Goal: Task Accomplishment & Management: Complete application form

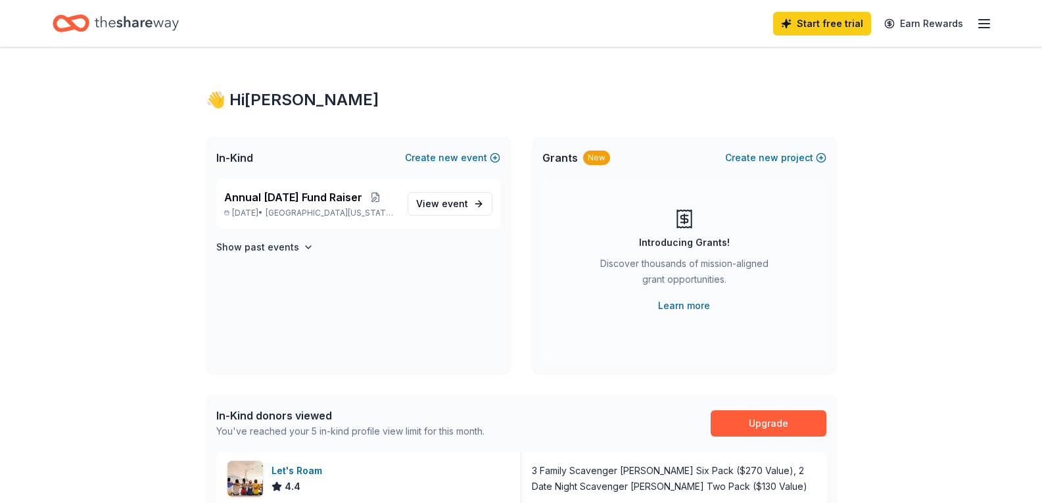
click at [987, 18] on icon "button" at bounding box center [985, 24] width 16 height 16
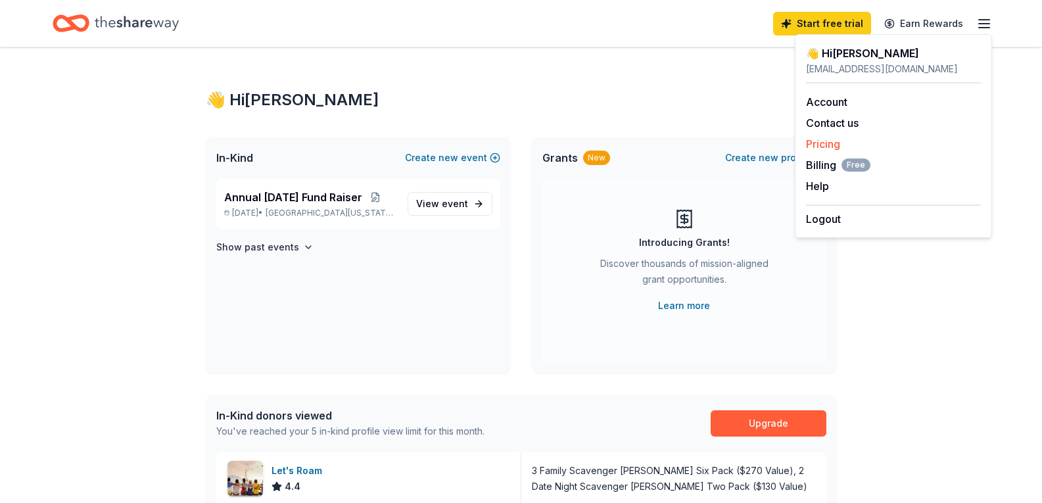
click at [818, 141] on link "Pricing" at bounding box center [823, 143] width 34 height 13
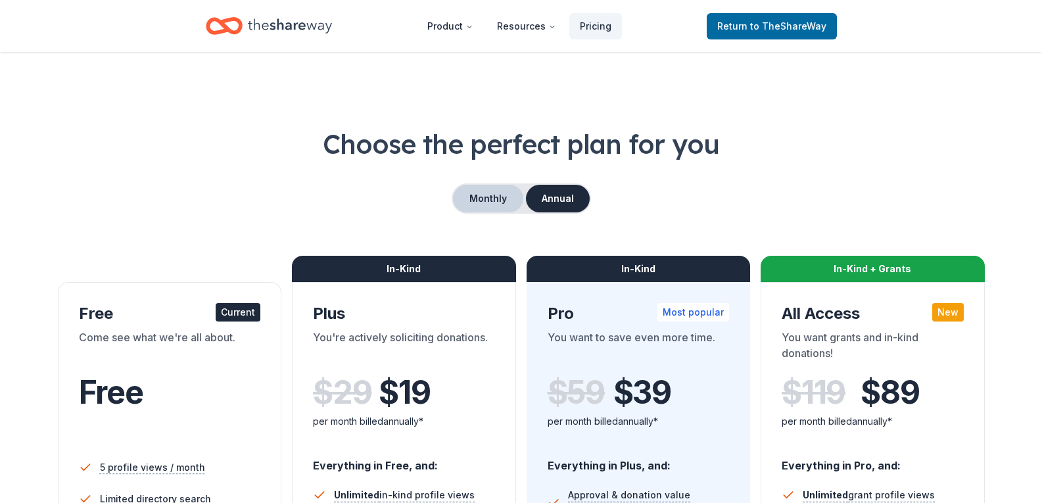
click at [492, 212] on button "Monthly" at bounding box center [488, 199] width 70 height 28
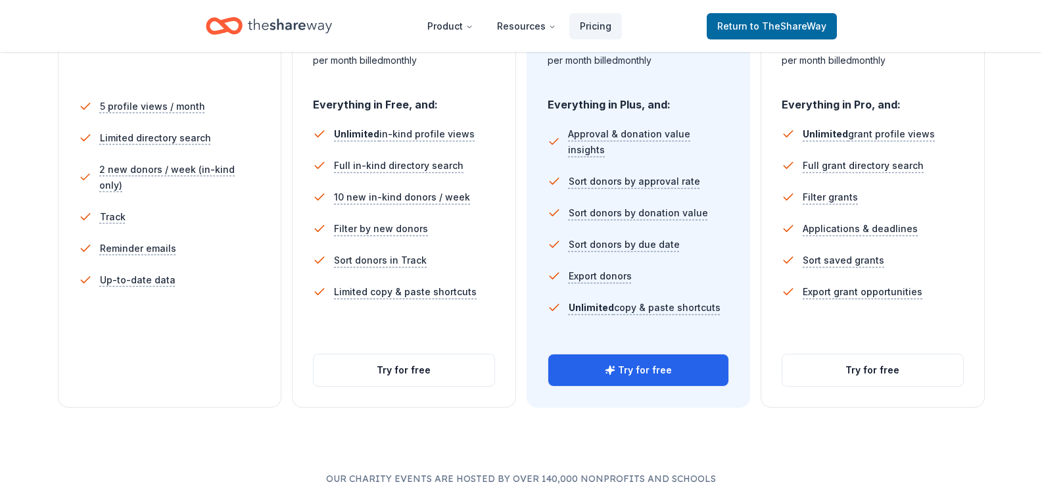
scroll to position [364, 0]
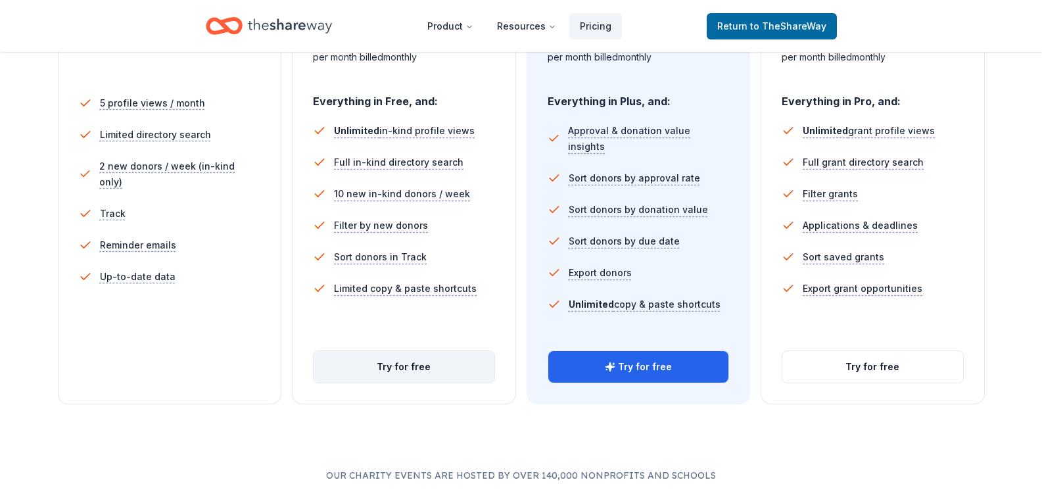
click at [398, 370] on button "Try for free" at bounding box center [404, 367] width 181 height 32
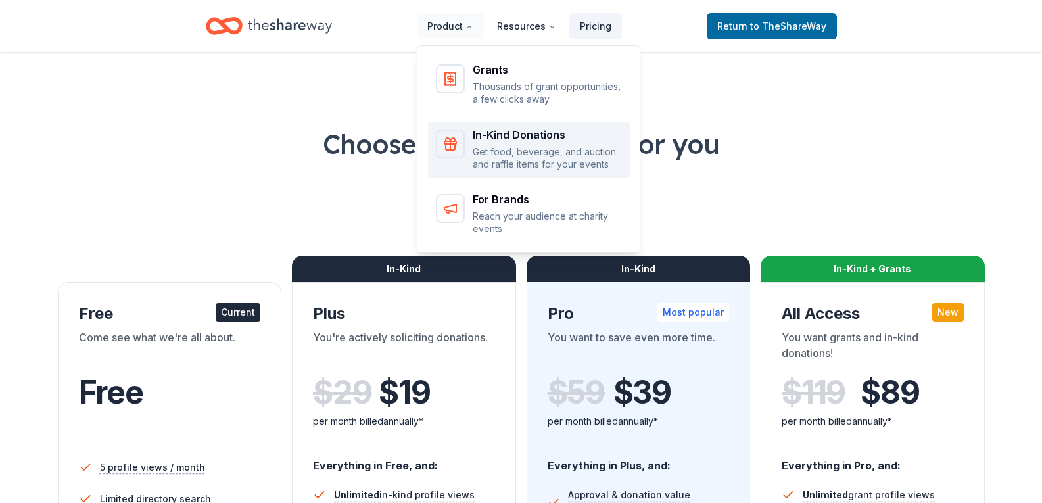
click at [484, 165] on p "Get food, beverage, and auction and raffle items for your events" at bounding box center [548, 158] width 150 height 26
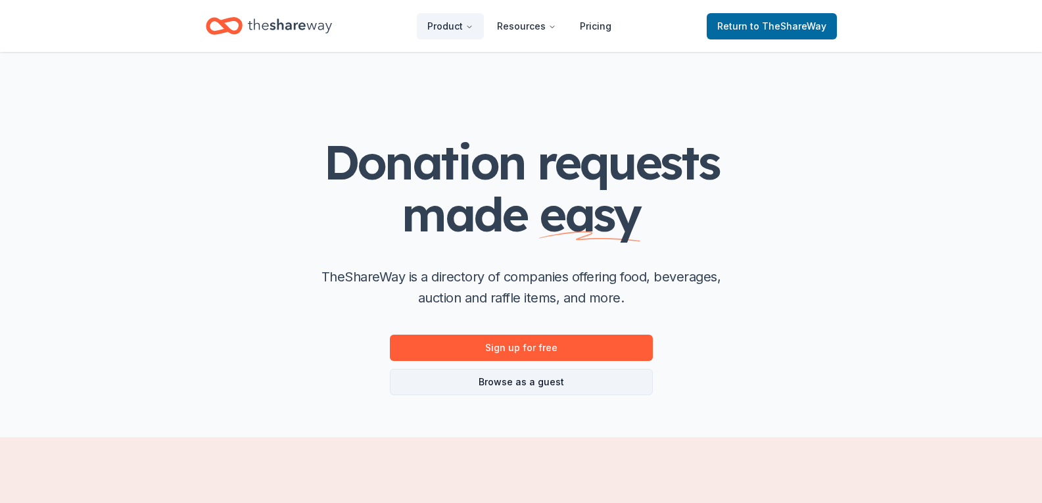
click at [518, 383] on link "Browse as a guest" at bounding box center [521, 382] width 263 height 26
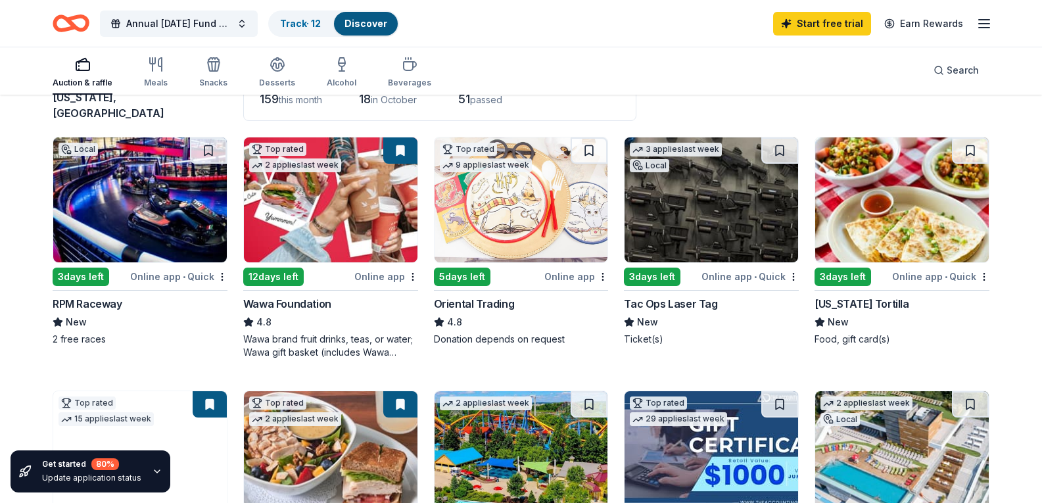
scroll to position [141, 0]
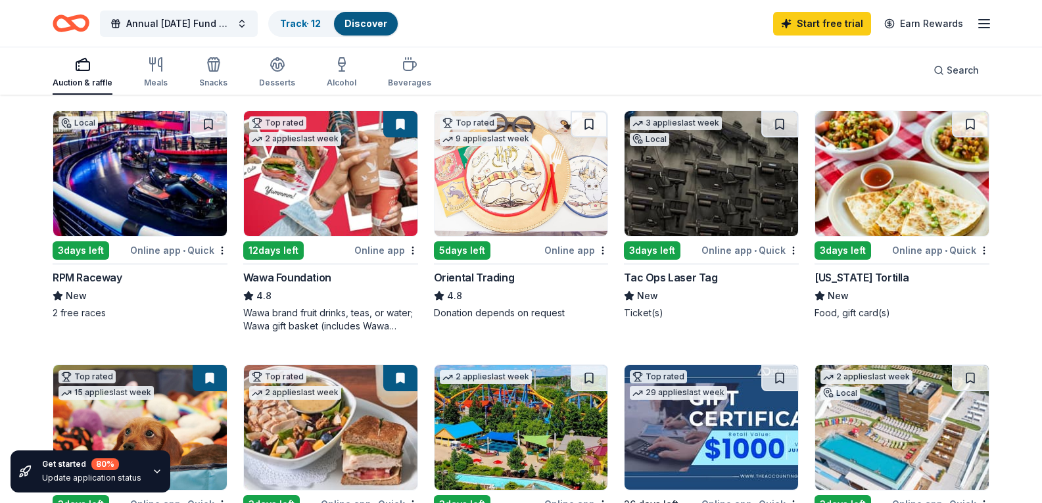
click at [152, 179] on img at bounding box center [140, 173] width 174 height 125
click at [684, 234] on img at bounding box center [712, 173] width 174 height 125
click at [92, 260] on div "3 days left" at bounding box center [81, 250] width 57 height 18
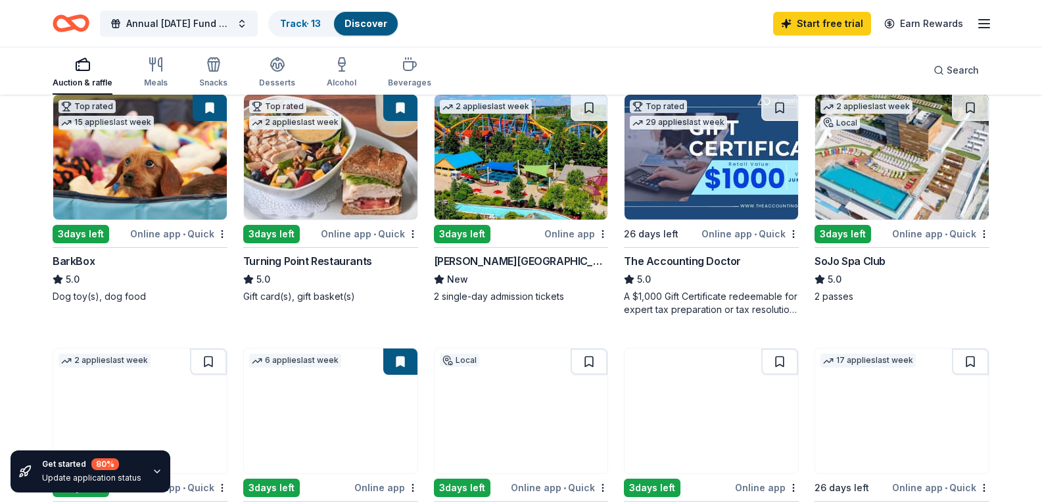
scroll to position [412, 0]
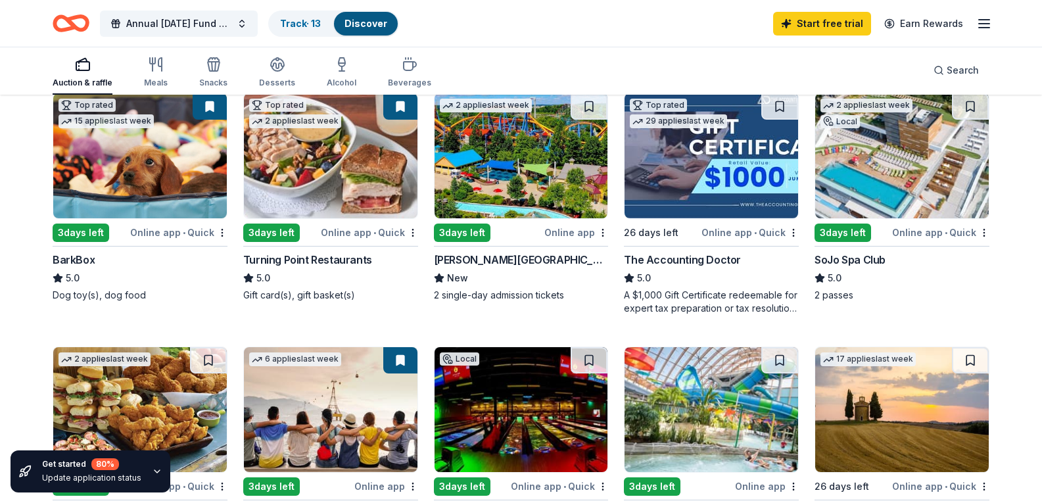
click at [892, 212] on img at bounding box center [903, 155] width 174 height 125
click at [868, 218] on img at bounding box center [903, 155] width 174 height 125
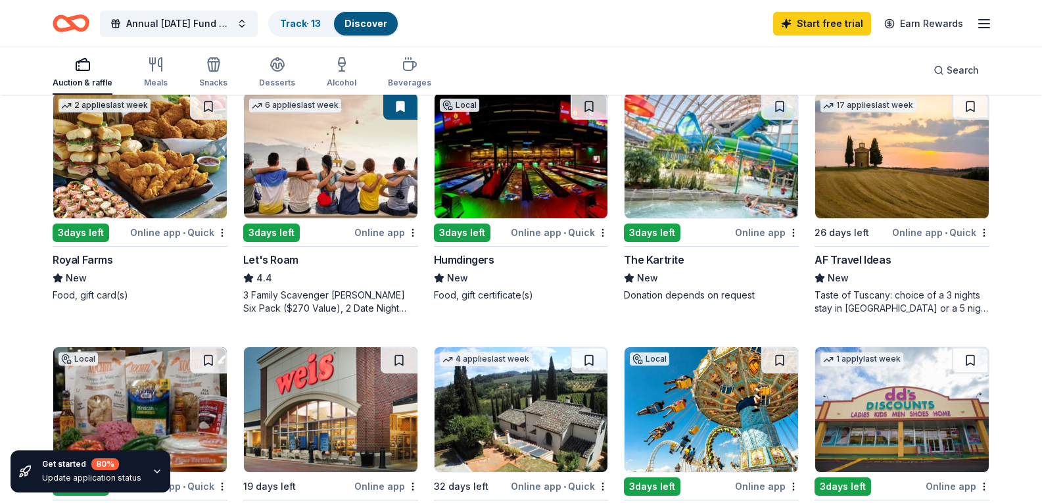
scroll to position [667, 0]
click at [705, 218] on img at bounding box center [712, 155] width 174 height 125
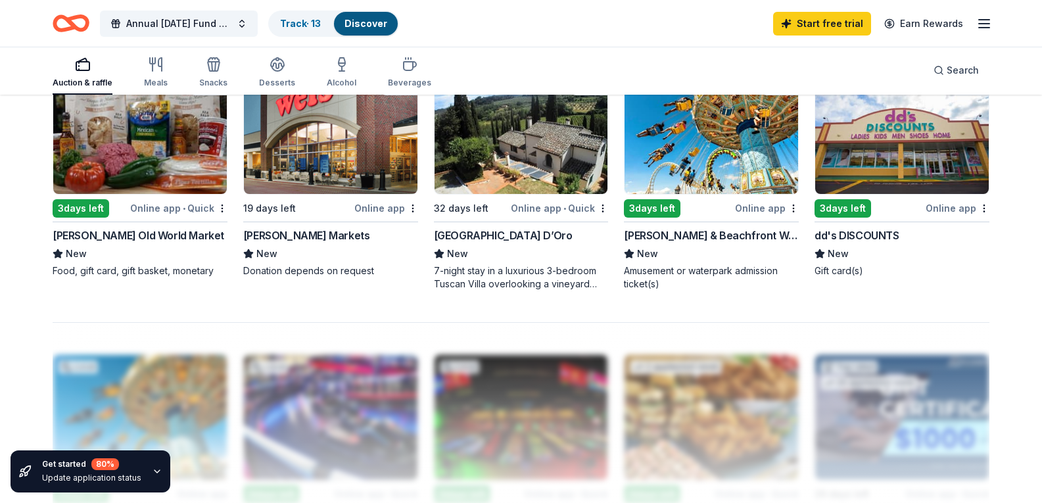
scroll to position [942, 0]
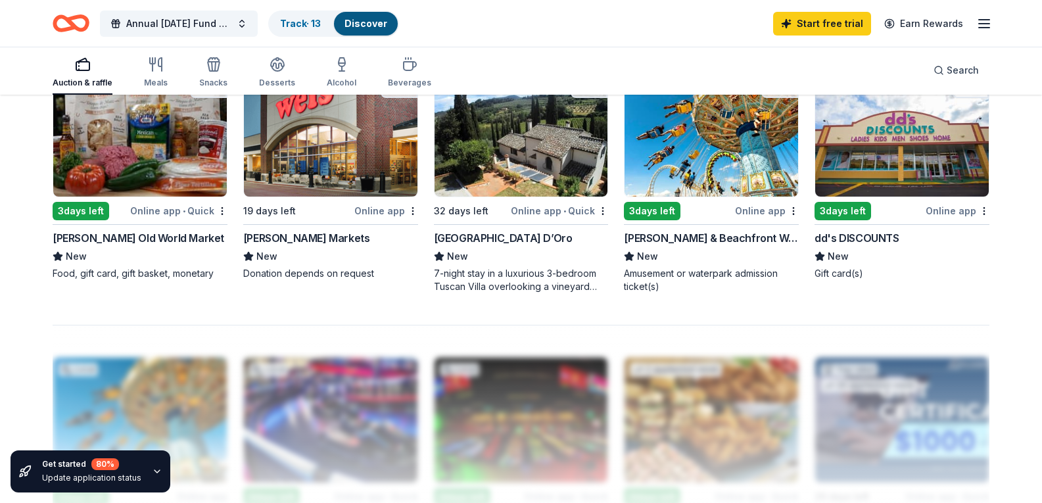
click at [502, 246] on div "Villa Sogni D’Oro" at bounding box center [503, 238] width 139 height 16
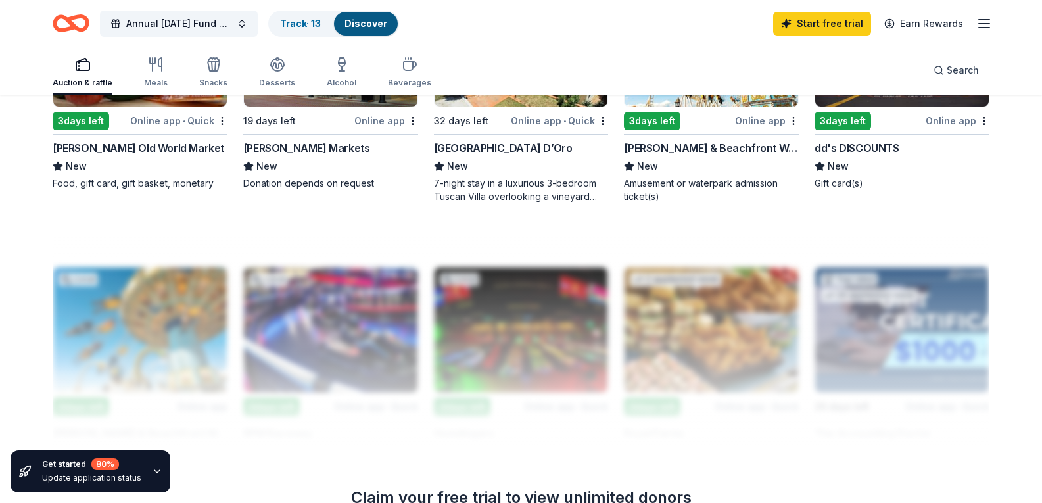
scroll to position [1025, 0]
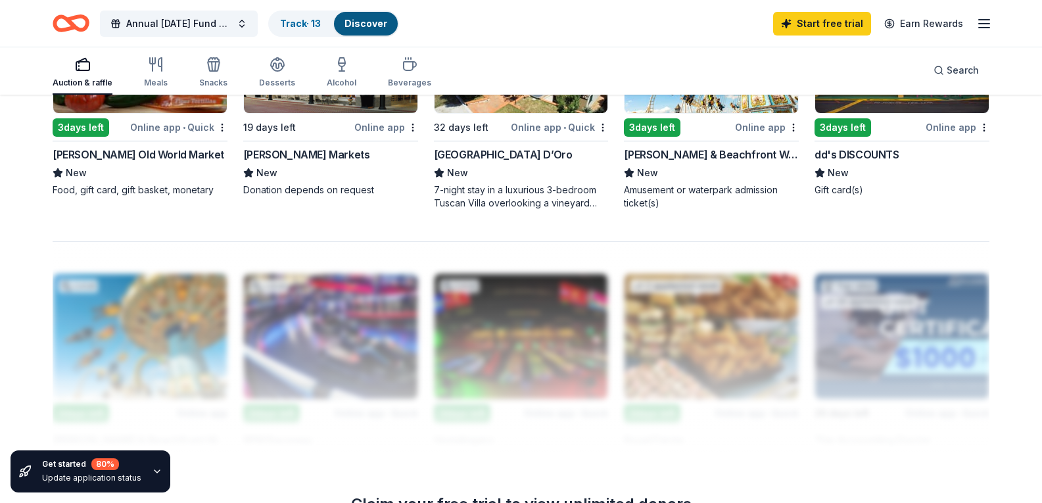
click at [733, 162] on div "Morey's Piers & Beachfront Waterparks" at bounding box center [711, 155] width 175 height 16
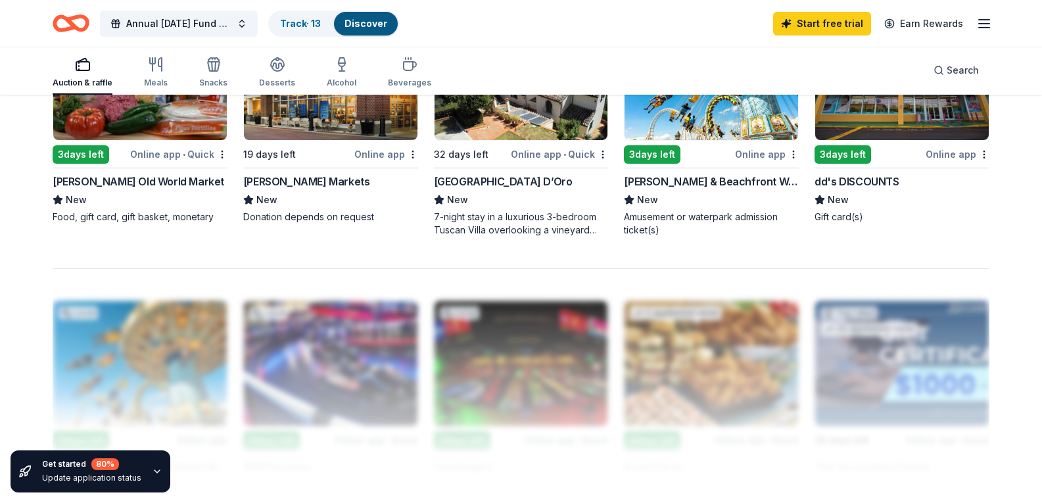
scroll to position [998, 0]
click at [729, 190] on div "Morey's Piers & Beachfront Waterparks" at bounding box center [711, 182] width 175 height 16
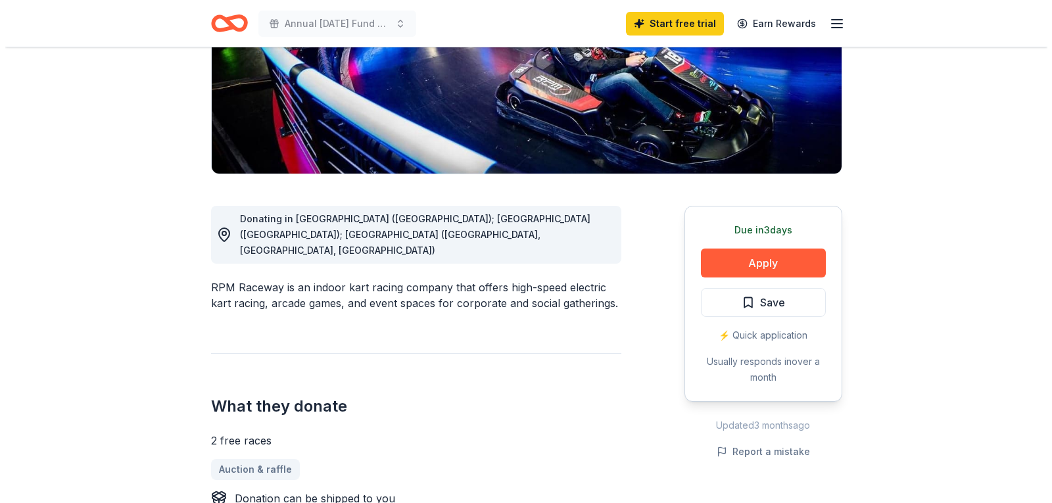
scroll to position [228, 0]
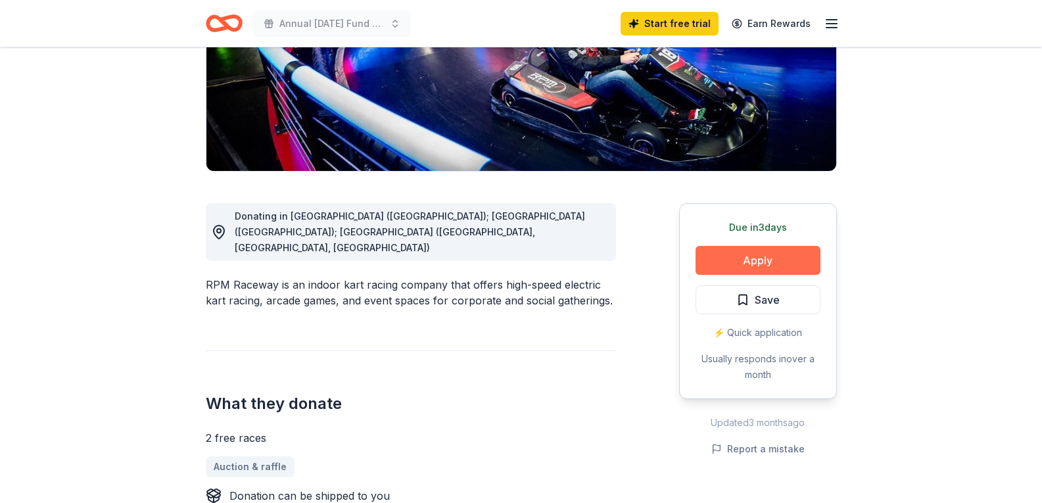
click at [745, 268] on button "Apply" at bounding box center [758, 260] width 125 height 29
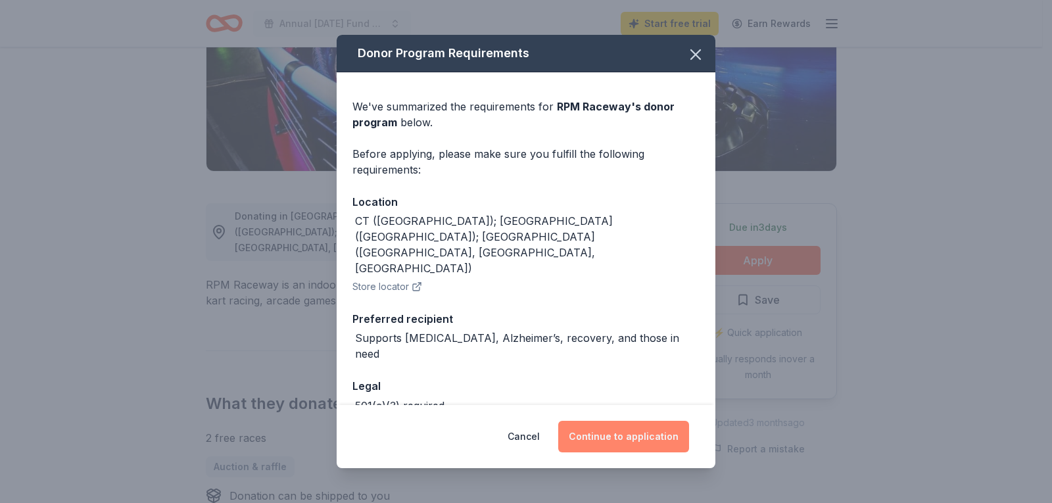
click at [627, 438] on button "Continue to application" at bounding box center [623, 437] width 131 height 32
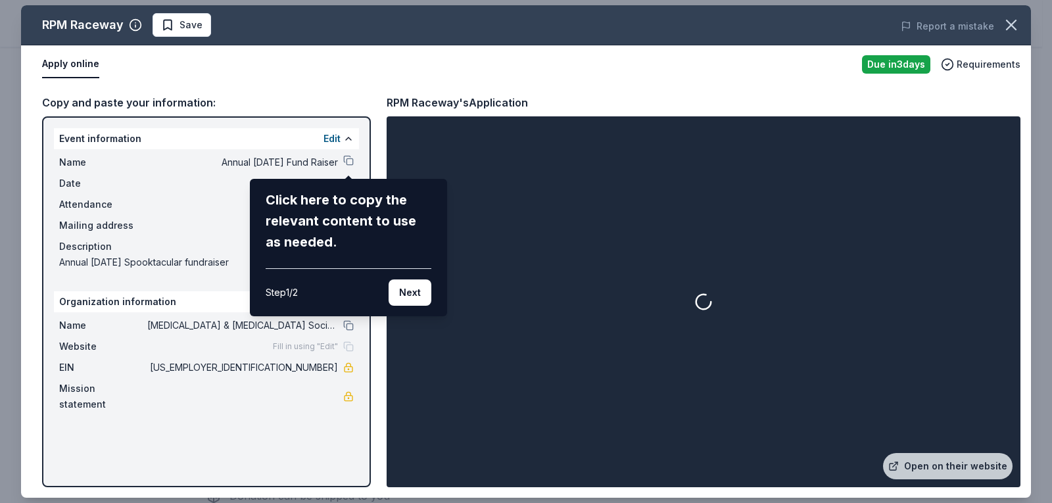
click at [170, 139] on div "RPM Raceway Save Report a mistake Apply online Due in 3 days Requirements Copy …" at bounding box center [526, 251] width 1010 height 493
click at [407, 298] on button "Next" at bounding box center [410, 293] width 43 height 26
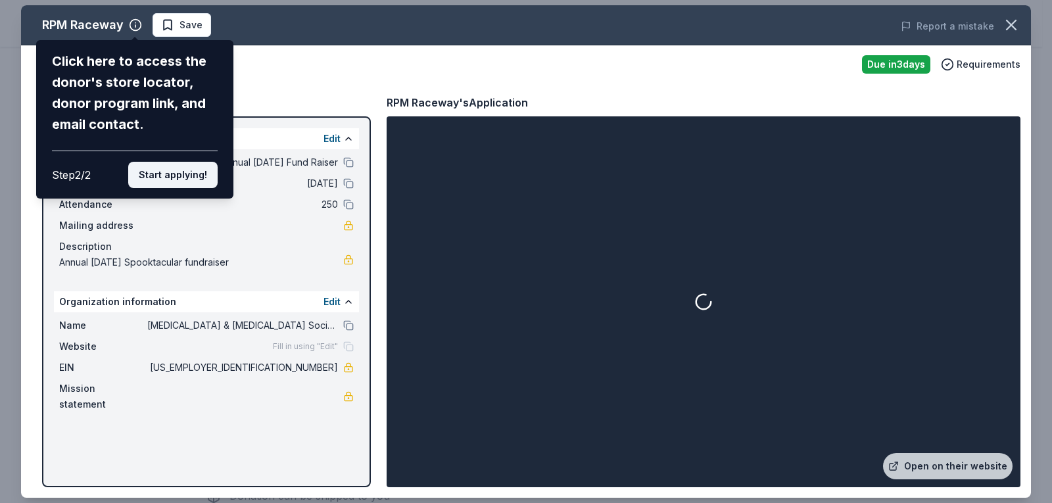
click at [178, 183] on button "Start applying!" at bounding box center [172, 175] width 89 height 26
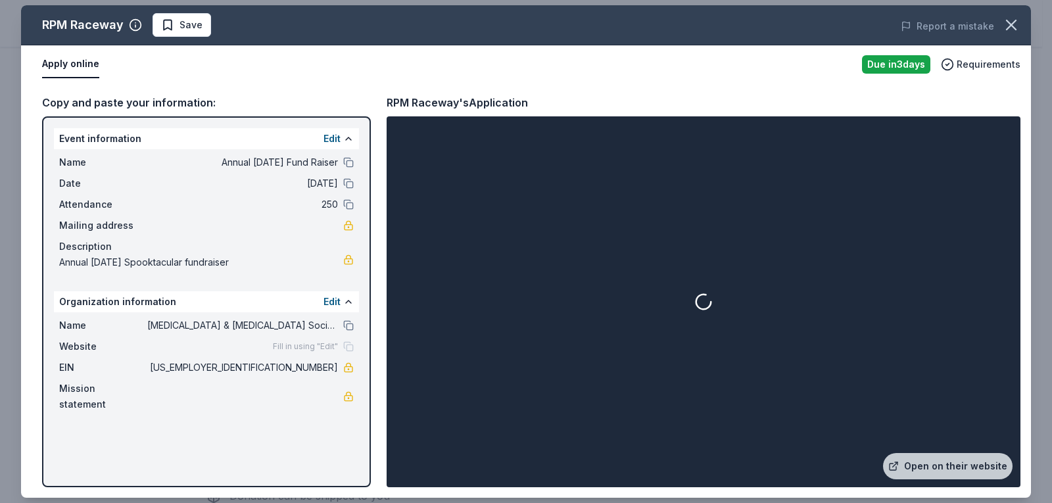
click at [130, 141] on div "Event information Edit" at bounding box center [206, 138] width 305 height 21
click at [335, 141] on button "Edit" at bounding box center [332, 139] width 17 height 16
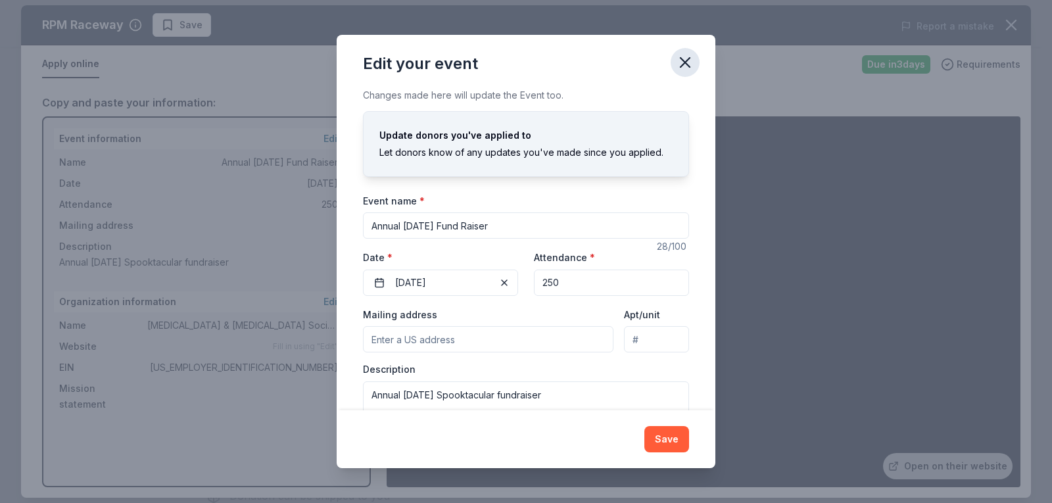
click at [687, 62] on icon "button" at bounding box center [685, 62] width 18 height 18
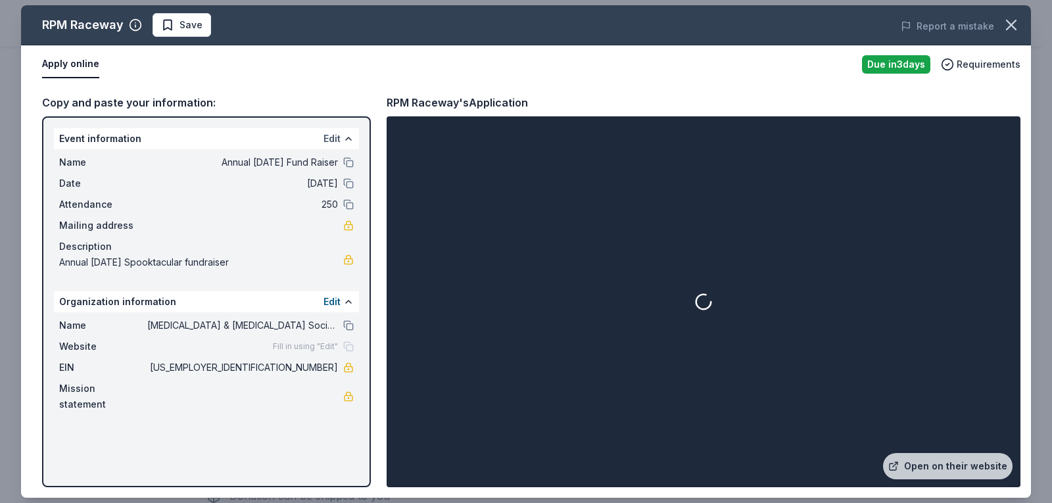
click at [328, 136] on button "Edit" at bounding box center [332, 139] width 17 height 16
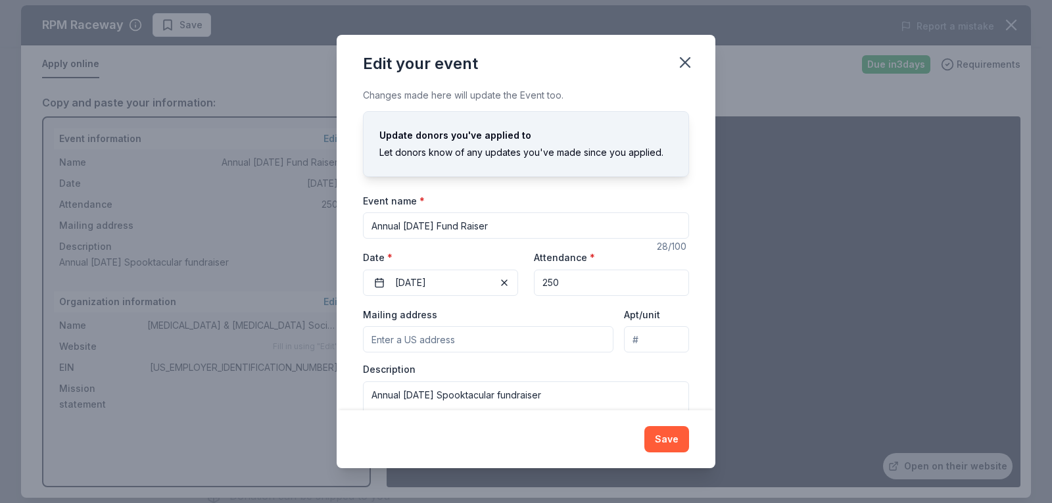
scroll to position [51, 0]
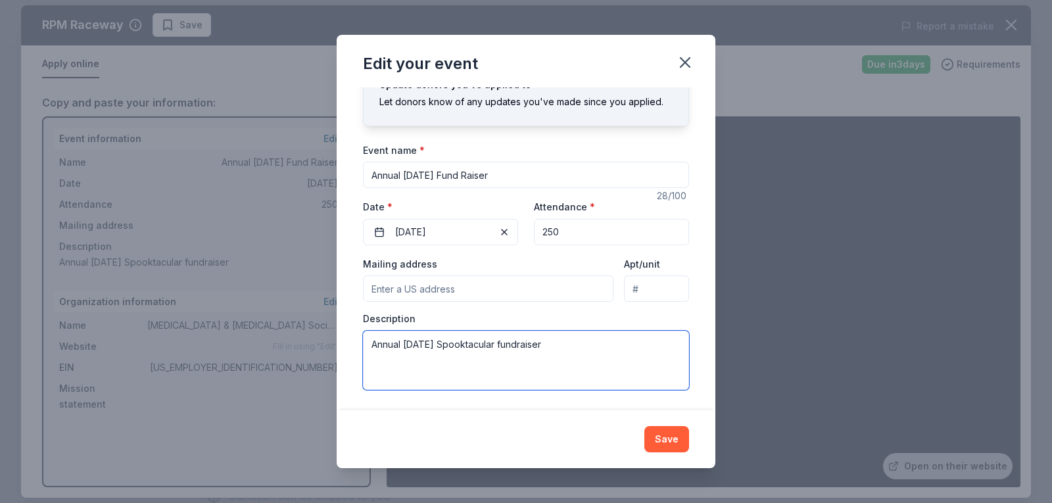
click at [512, 346] on textarea "Annual Halloween Spooktacular fundraiser" at bounding box center [526, 360] width 326 height 59
type textarea "Annual Halloween Lymphoma Leukemia fundraiser"
click at [673, 441] on button "Save" at bounding box center [667, 439] width 45 height 26
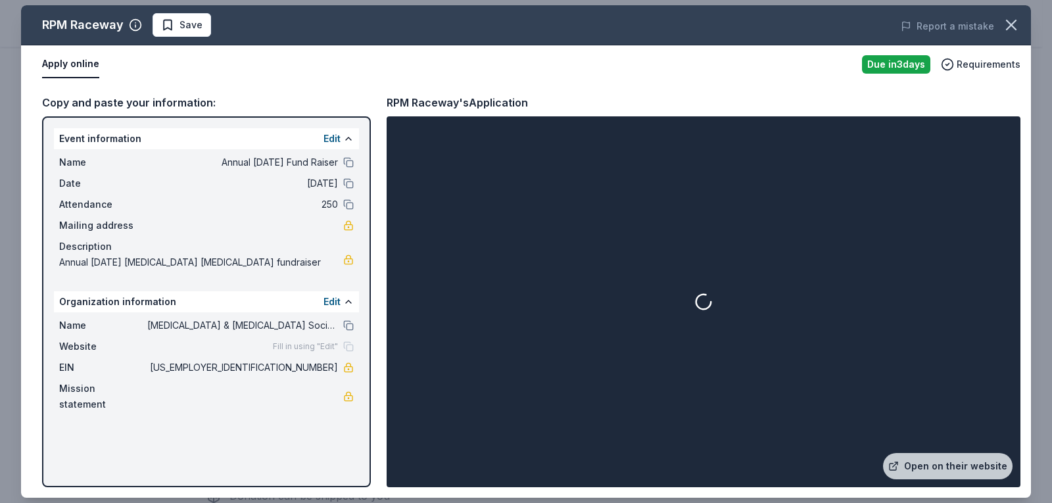
click at [66, 65] on button "Apply online" at bounding box center [70, 65] width 57 height 28
click at [184, 27] on span "Save" at bounding box center [191, 25] width 23 height 16
click at [106, 104] on div "Copy and paste your information:" at bounding box center [206, 102] width 329 height 17
click at [87, 68] on button "Apply online" at bounding box center [70, 65] width 57 height 28
click at [136, 26] on icon "button" at bounding box center [135, 24] width 13 height 13
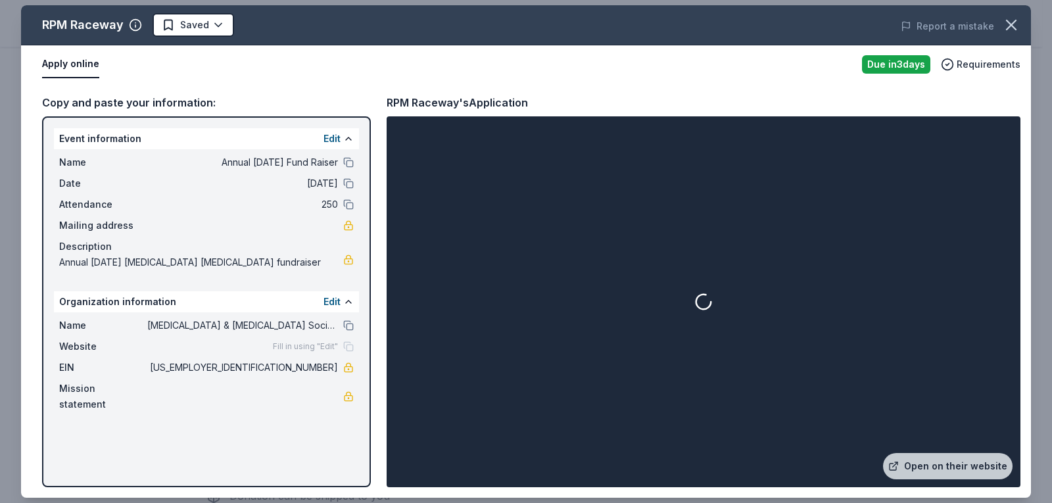
click at [86, 30] on div "RPM Raceway" at bounding box center [83, 24] width 82 height 21
click at [135, 26] on icon "button" at bounding box center [135, 26] width 0 height 2
click at [270, 70] on icon at bounding box center [269, 76] width 13 height 13
click at [376, 84] on div "Copy and paste your information: Event information Edit Name Annual Halloween F…" at bounding box center [526, 291] width 1010 height 414
click at [65, 61] on button "Apply online" at bounding box center [70, 65] width 57 height 28
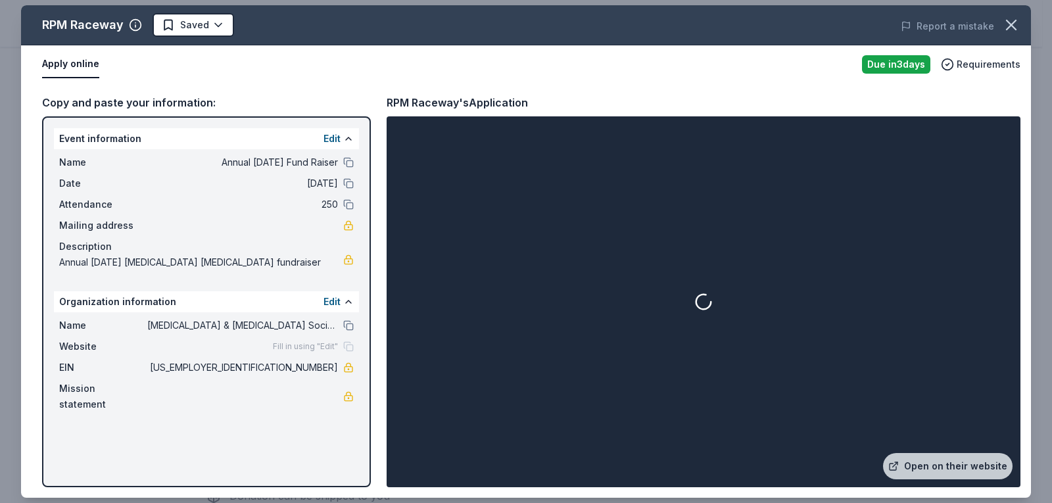
click at [66, 62] on button "Apply online" at bounding box center [70, 65] width 57 height 28
click at [78, 27] on div "RPM Raceway" at bounding box center [83, 24] width 82 height 21
click at [132, 22] on icon "button" at bounding box center [135, 24] width 13 height 13
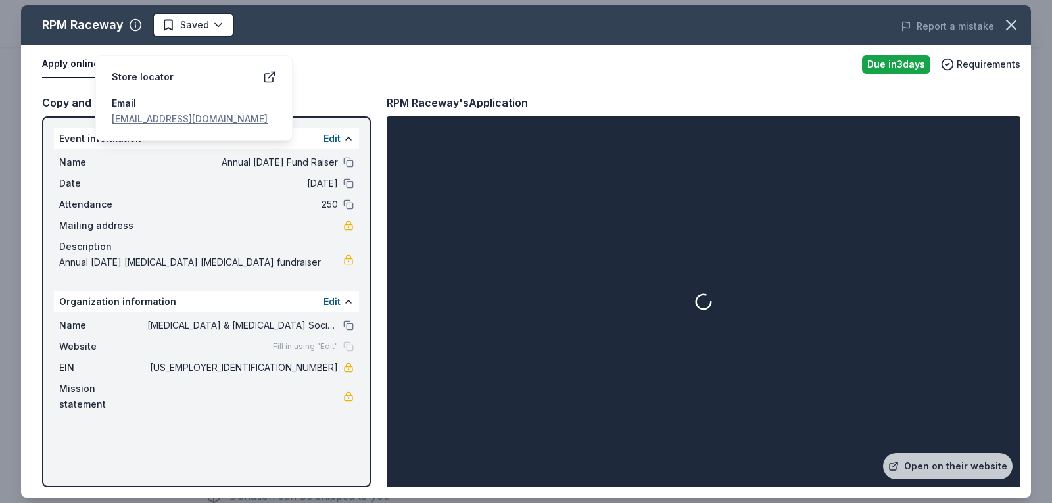
click at [119, 113] on link "RPMCAReS@rpmraceway.com" at bounding box center [190, 118] width 156 height 11
click at [322, 82] on div "Apply online Due in 3 days Requirements" at bounding box center [526, 64] width 1010 height 38
click at [987, 64] on span "Requirements" at bounding box center [989, 65] width 64 height 16
click at [762, 357] on div at bounding box center [703, 302] width 629 height 366
click at [701, 330] on div at bounding box center [703, 302] width 629 height 366
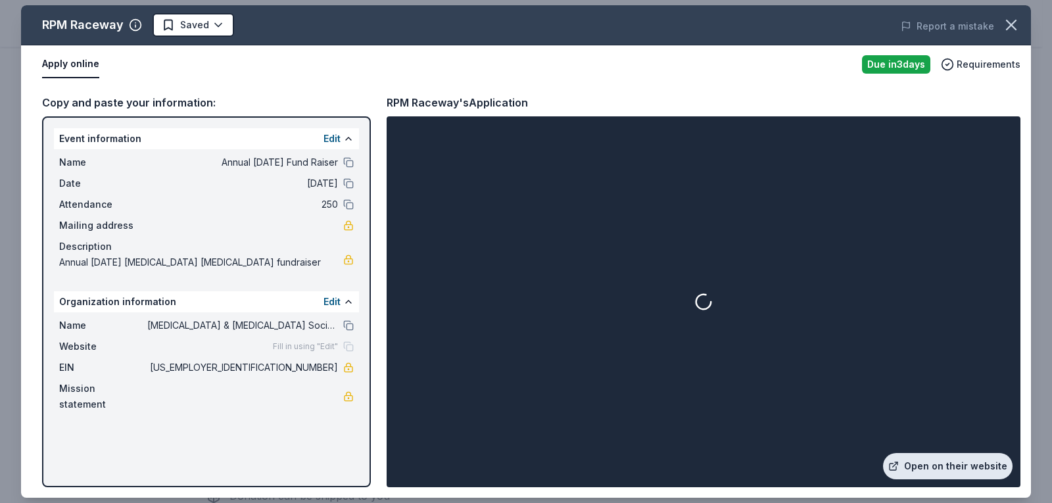
click at [932, 466] on link "Open on their website" at bounding box center [948, 466] width 130 height 26
click at [720, 325] on div at bounding box center [703, 302] width 629 height 366
click at [953, 62] on icon "button" at bounding box center [947, 64] width 13 height 13
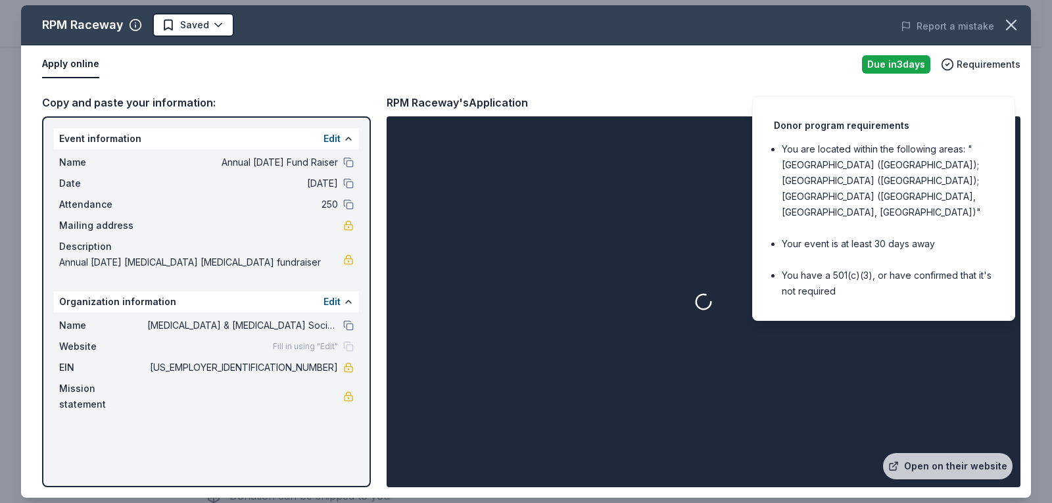
click at [850, 368] on div at bounding box center [703, 302] width 629 height 366
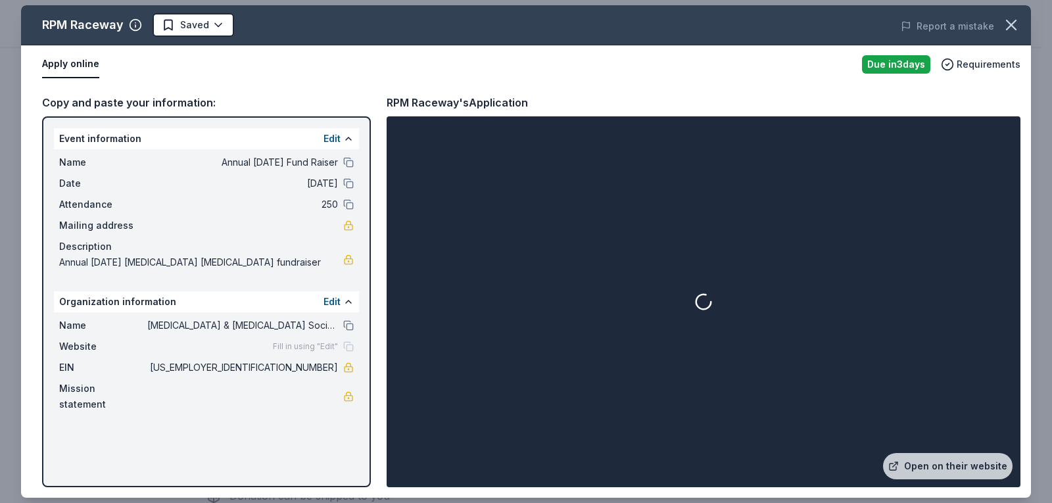
click at [908, 69] on div "Due in 3 days" at bounding box center [896, 64] width 68 height 18
click at [713, 295] on div at bounding box center [703, 302] width 629 height 366
click at [445, 140] on div at bounding box center [703, 302] width 629 height 366
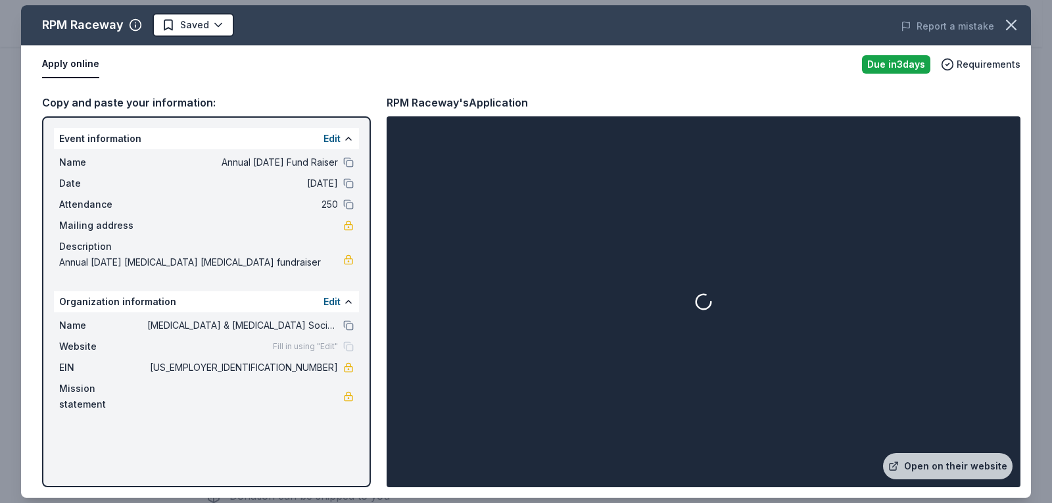
click at [171, 102] on div "Copy and paste your information:" at bounding box center [206, 102] width 329 height 17
click at [86, 70] on button "Apply online" at bounding box center [70, 65] width 57 height 28
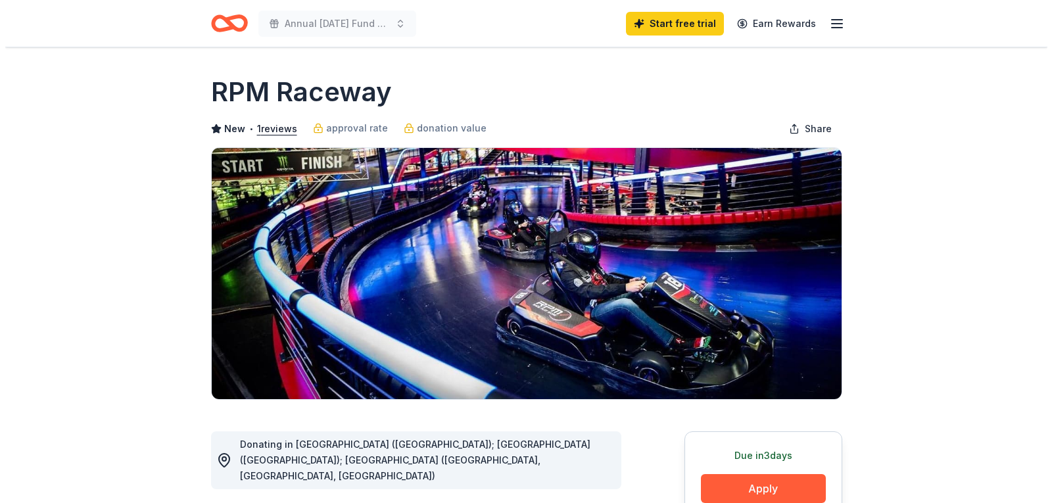
scroll to position [228, 0]
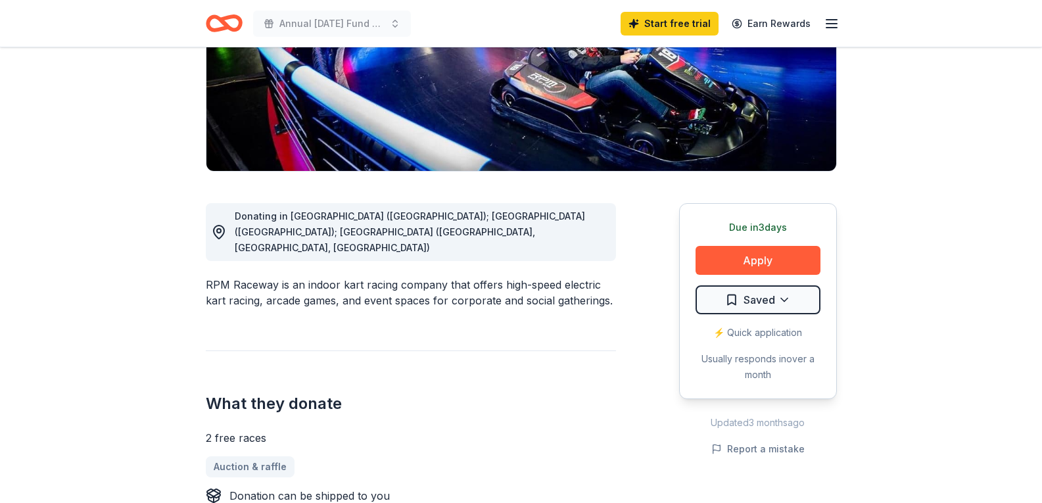
click at [748, 333] on div "⚡️ Quick application" at bounding box center [758, 333] width 125 height 16
click at [759, 262] on button "Apply" at bounding box center [758, 260] width 125 height 29
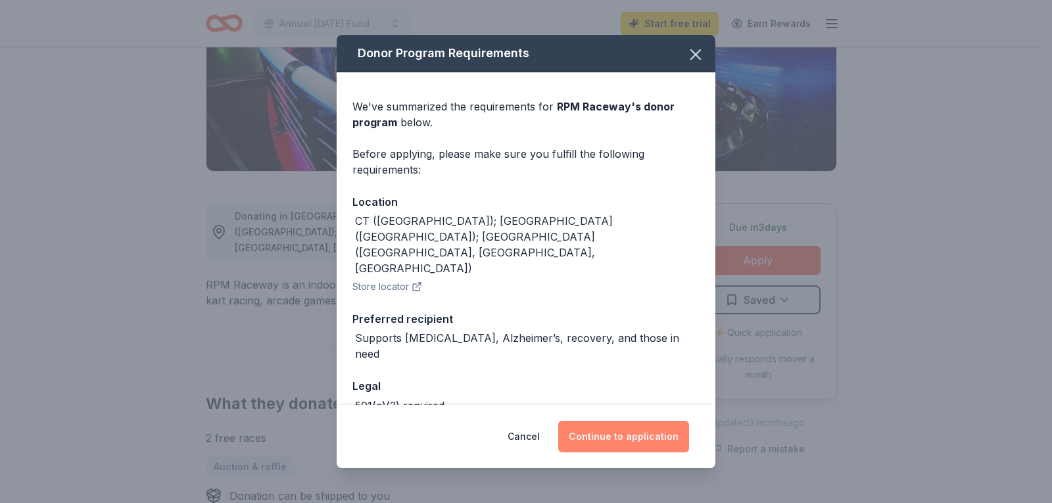
click at [626, 441] on button "Continue to application" at bounding box center [623, 437] width 131 height 32
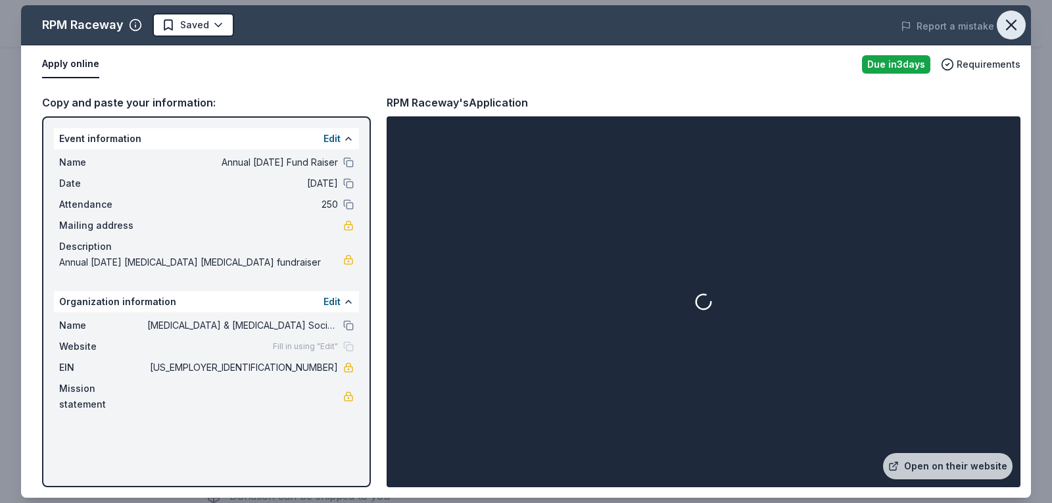
click at [1010, 19] on icon "button" at bounding box center [1011, 25] width 18 height 18
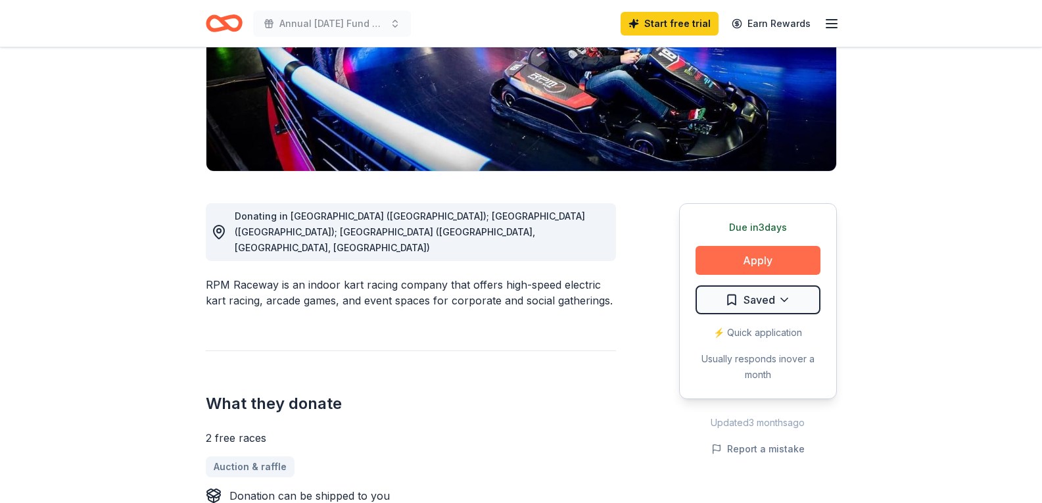
click at [743, 264] on button "Apply" at bounding box center [758, 260] width 125 height 29
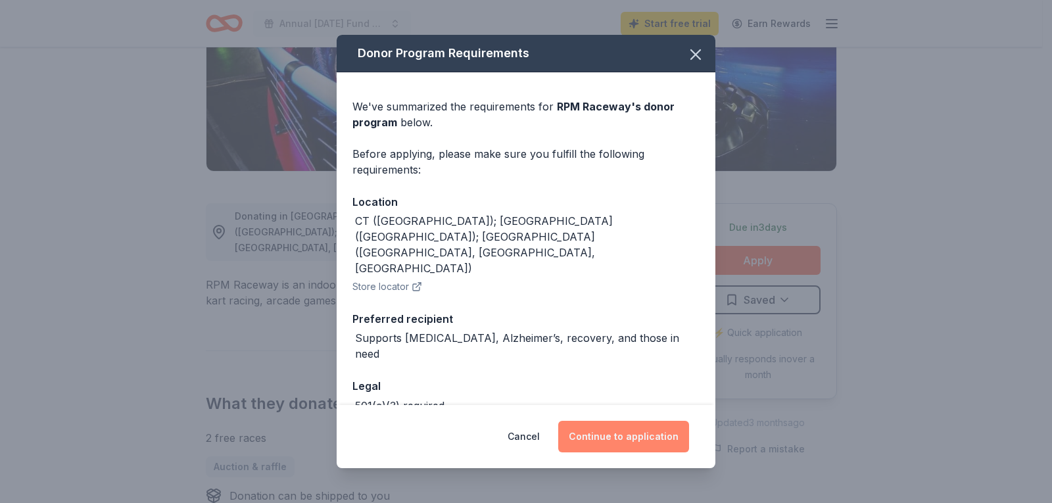
click at [623, 431] on button "Continue to application" at bounding box center [623, 437] width 131 height 32
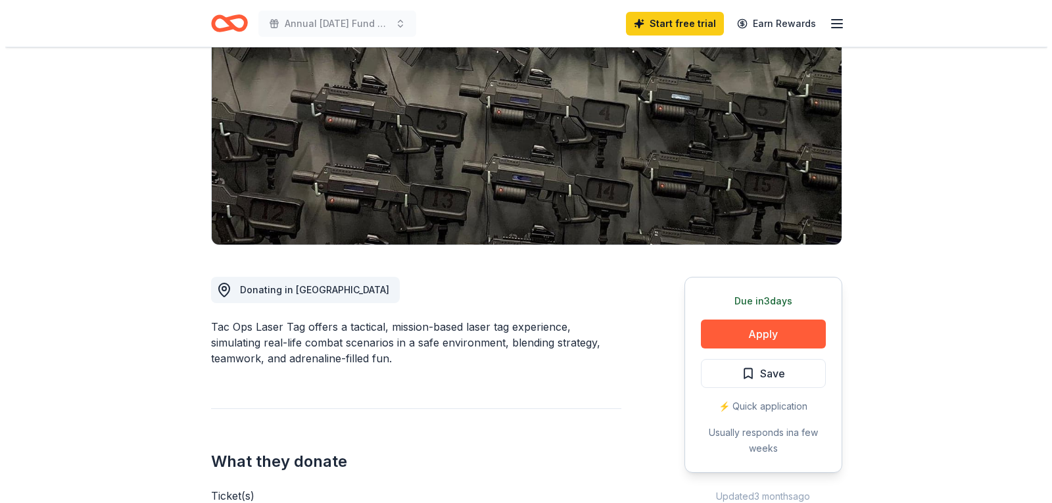
scroll to position [160, 0]
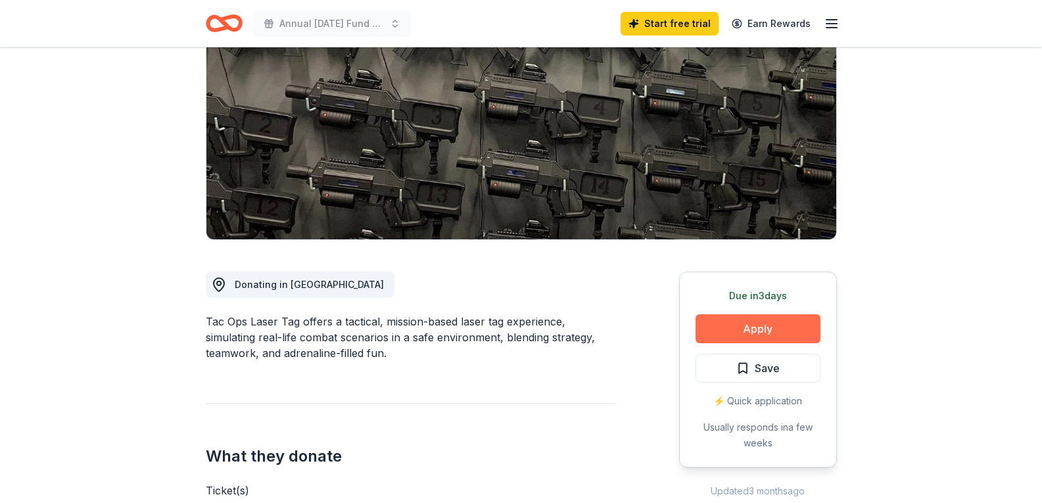
click at [749, 339] on button "Apply" at bounding box center [758, 328] width 125 height 29
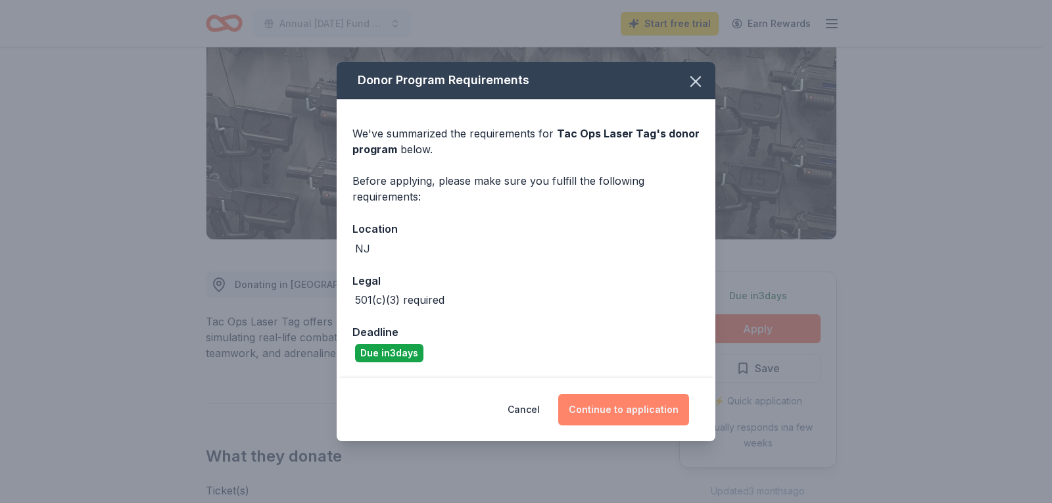
click at [603, 407] on button "Continue to application" at bounding box center [623, 410] width 131 height 32
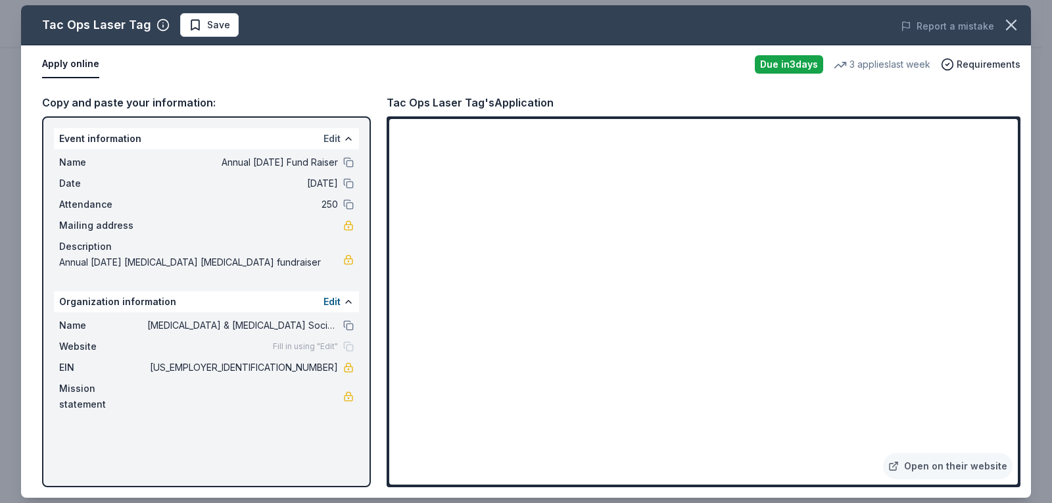
click at [334, 136] on button "Edit" at bounding box center [332, 139] width 17 height 16
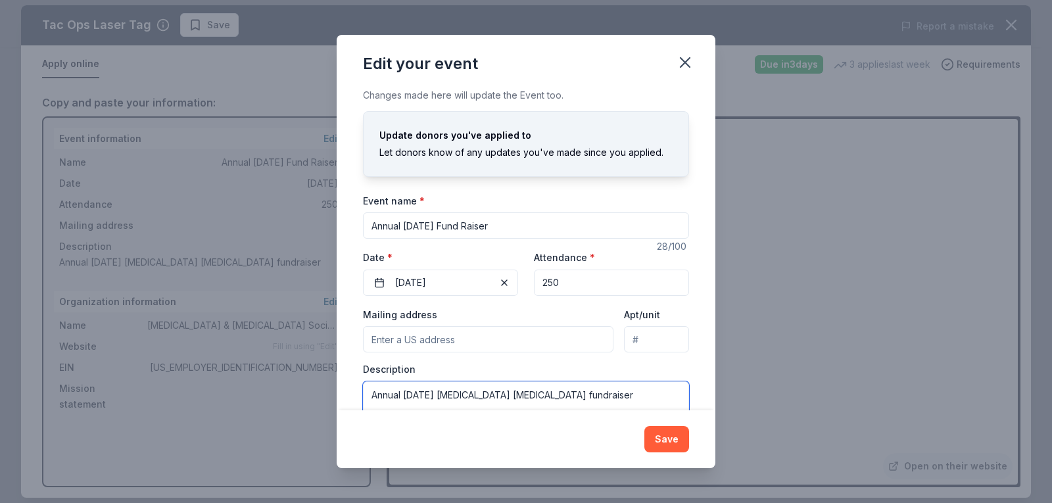
click at [502, 395] on textarea "Annual [DATE] [MEDICAL_DATA] [MEDICAL_DATA] fundraiser" at bounding box center [526, 410] width 326 height 59
type textarea "Annual [DATE] [MEDICAL_DATA] & [MEDICAL_DATA] fundraiser"
click at [672, 441] on button "Save" at bounding box center [667, 439] width 45 height 26
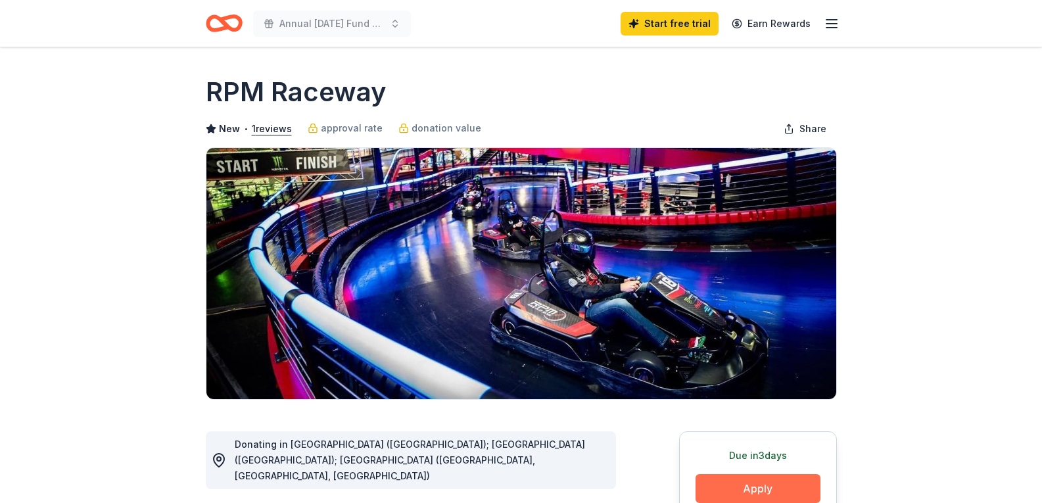
click at [754, 487] on button "Apply" at bounding box center [758, 488] width 125 height 29
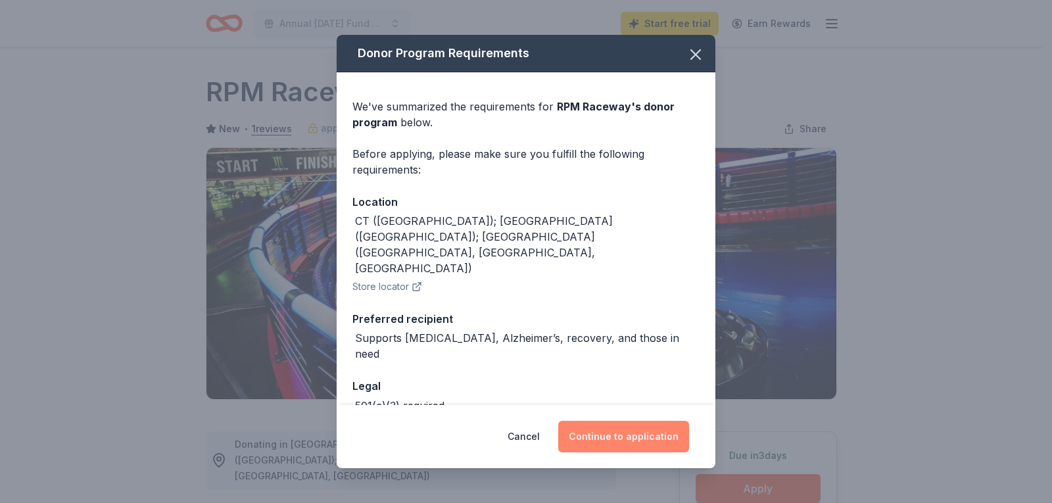
click at [654, 436] on button "Continue to application" at bounding box center [623, 437] width 131 height 32
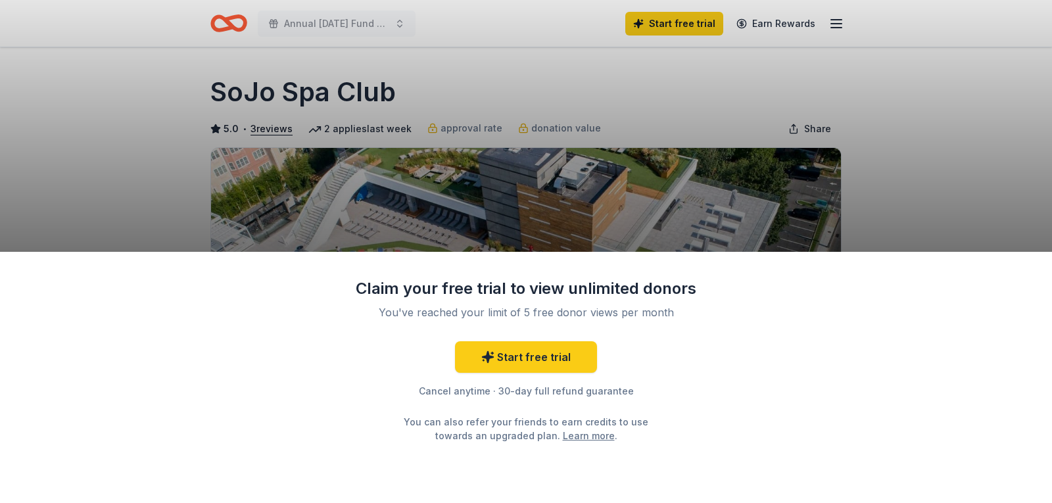
click at [913, 174] on div "Claim your free trial to view unlimited donors You've reached your limit of 5 f…" at bounding box center [526, 251] width 1052 height 503
click at [533, 360] on link "Start free trial" at bounding box center [526, 357] width 142 height 32
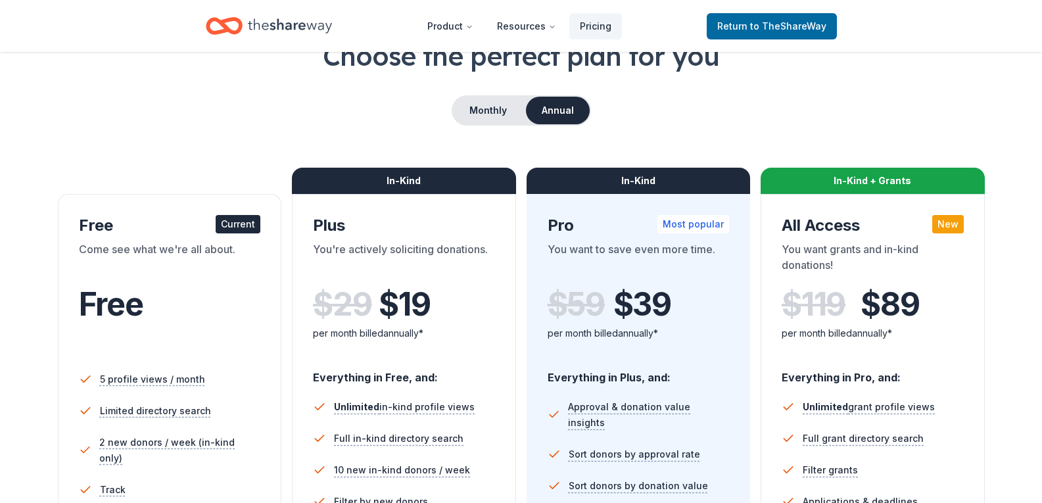
scroll to position [89, 0]
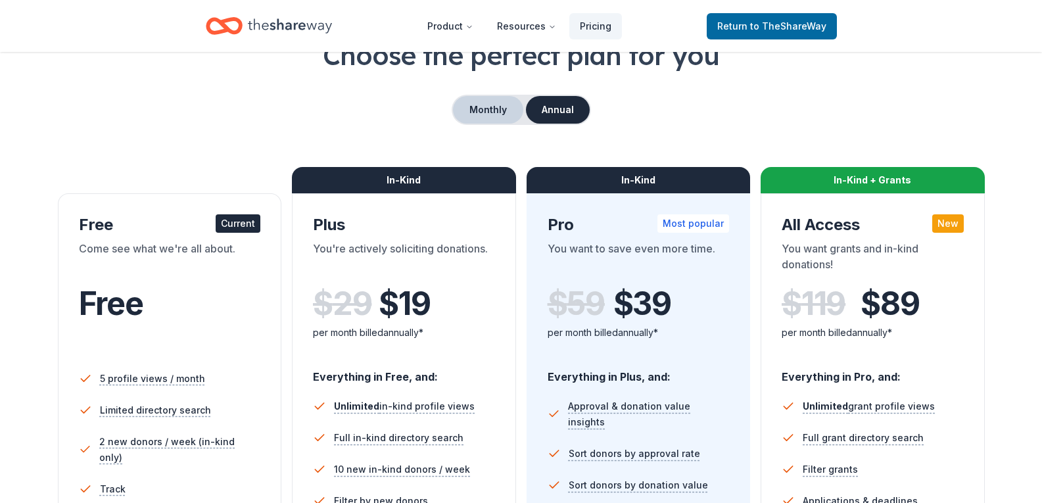
click at [479, 108] on button "Monthly" at bounding box center [488, 110] width 70 height 28
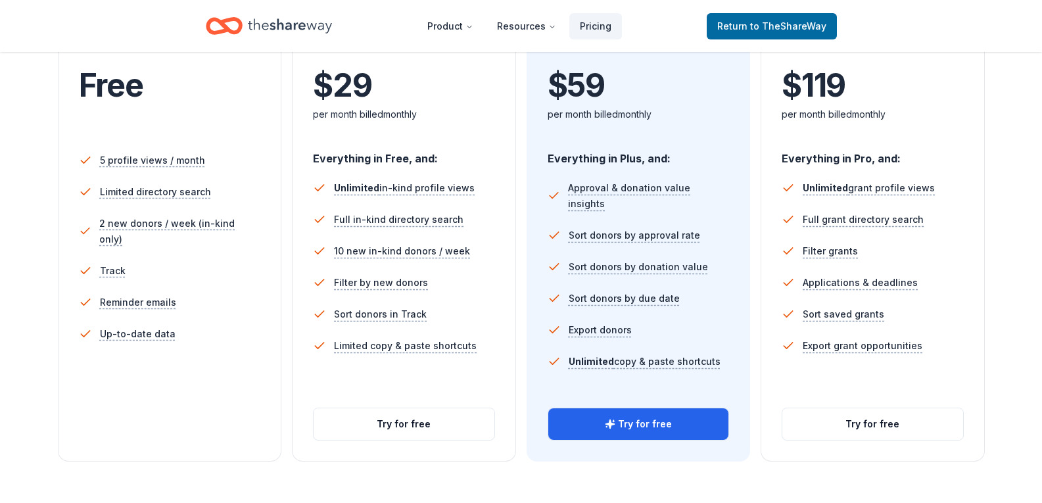
scroll to position [308, 0]
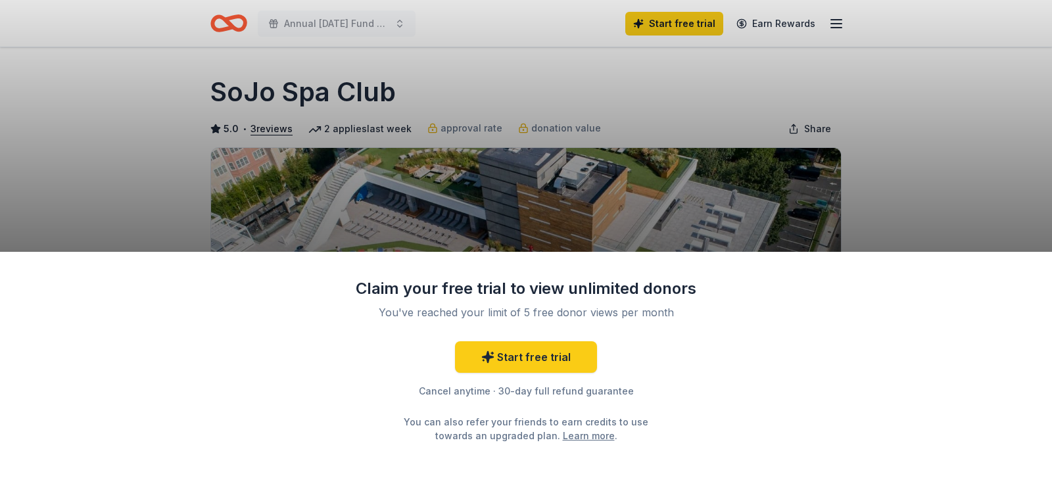
click at [639, 146] on div "Claim your free trial to view unlimited donors You've reached your limit of 5 f…" at bounding box center [526, 251] width 1052 height 503
click at [106, 130] on div "Claim your free trial to view unlimited donors You've reached your limit of 5 f…" at bounding box center [526, 251] width 1052 height 503
click at [738, 93] on div "Claim your free trial to view unlimited donors You've reached your limit of 5 f…" at bounding box center [526, 251] width 1052 height 503
click at [510, 362] on link "Start free trial" at bounding box center [526, 357] width 142 height 32
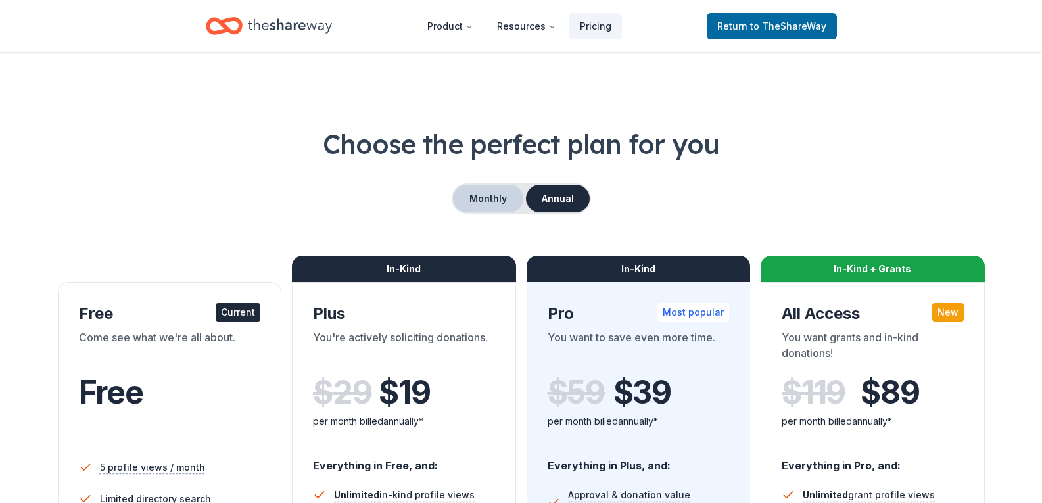
click at [497, 200] on button "Monthly" at bounding box center [488, 199] width 70 height 28
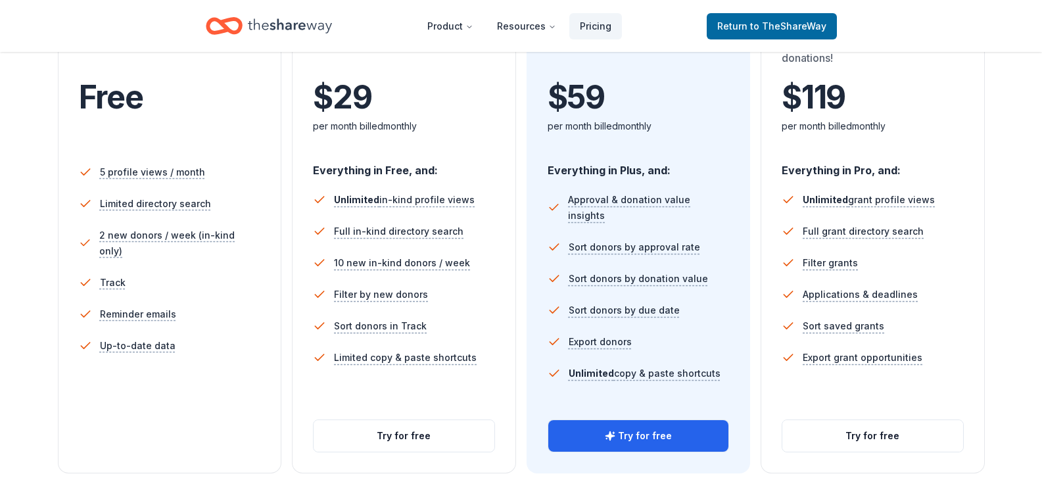
scroll to position [307, 0]
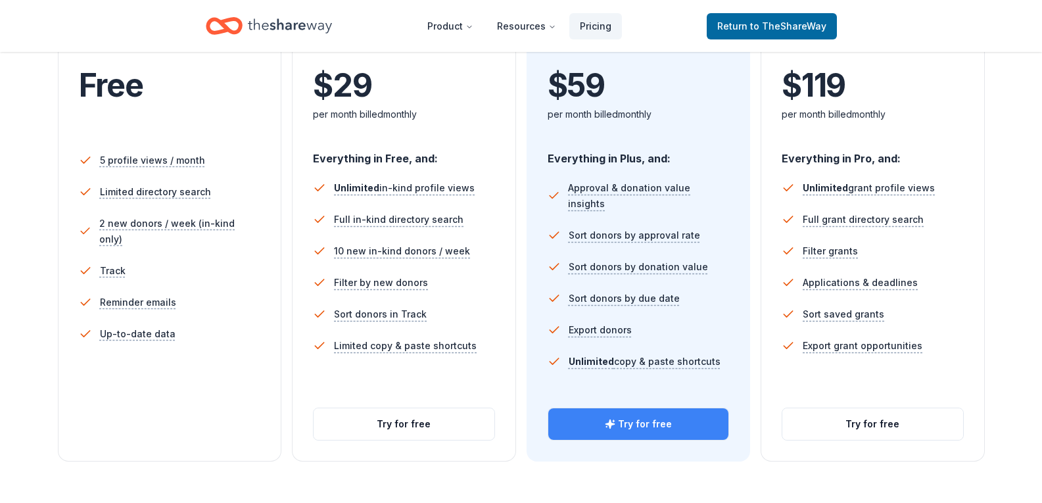
click at [657, 419] on button "Try for free" at bounding box center [639, 424] width 181 height 32
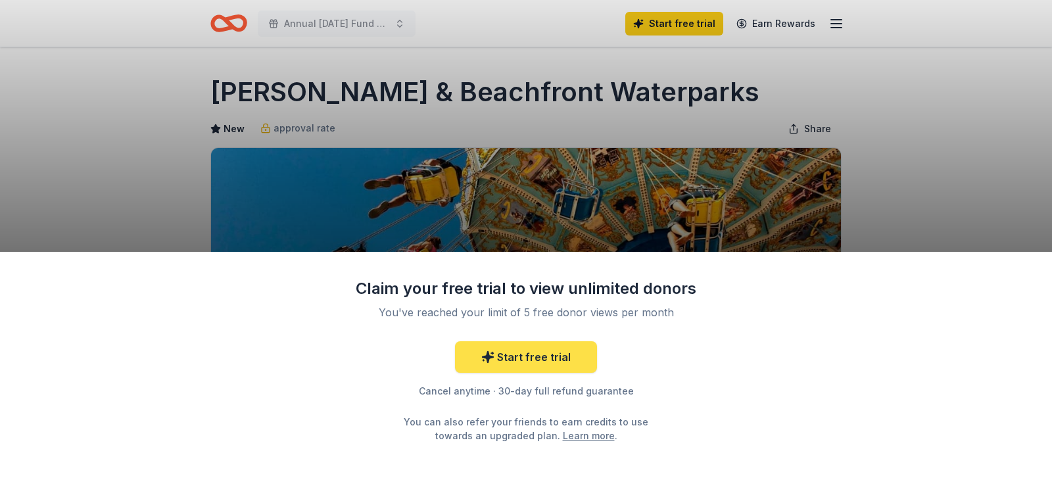
click at [541, 360] on link "Start free trial" at bounding box center [526, 357] width 142 height 32
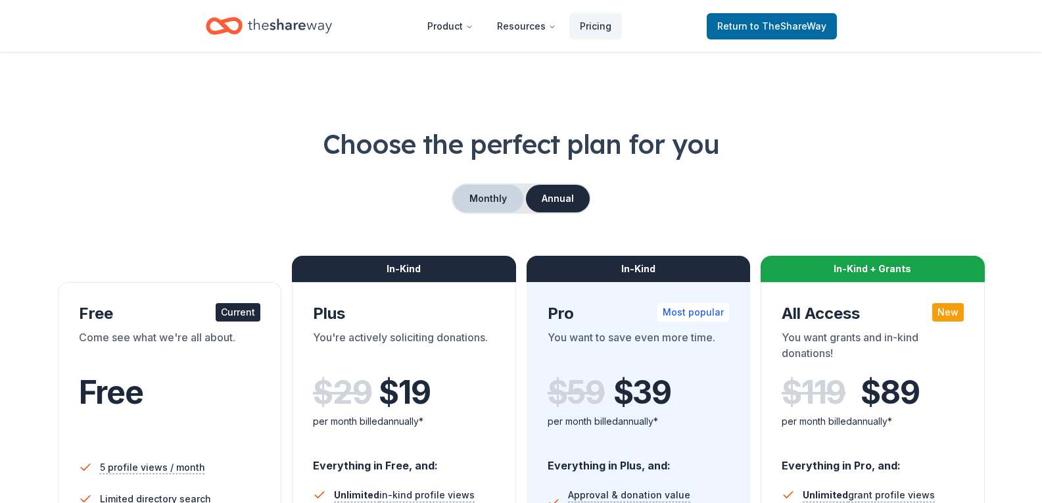
click at [495, 207] on button "Monthly" at bounding box center [488, 199] width 70 height 28
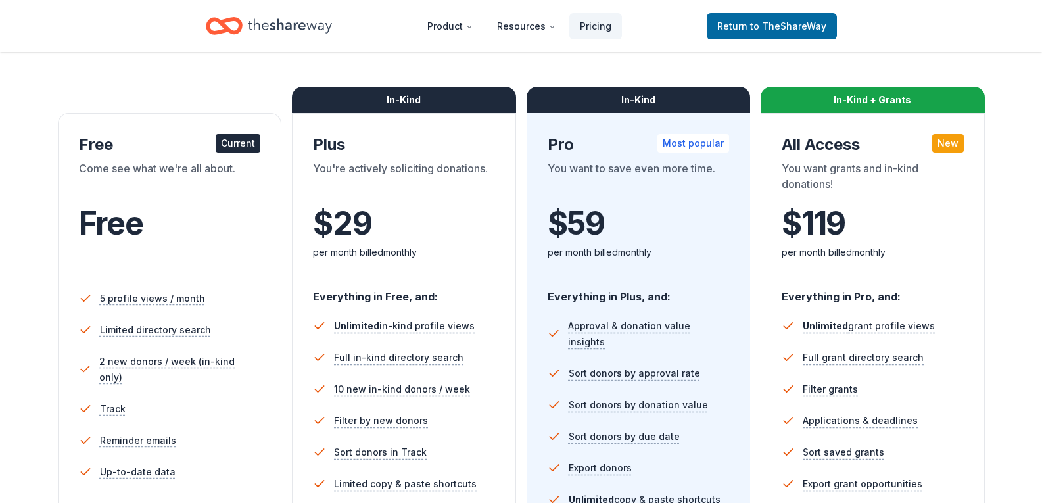
scroll to position [161, 0]
